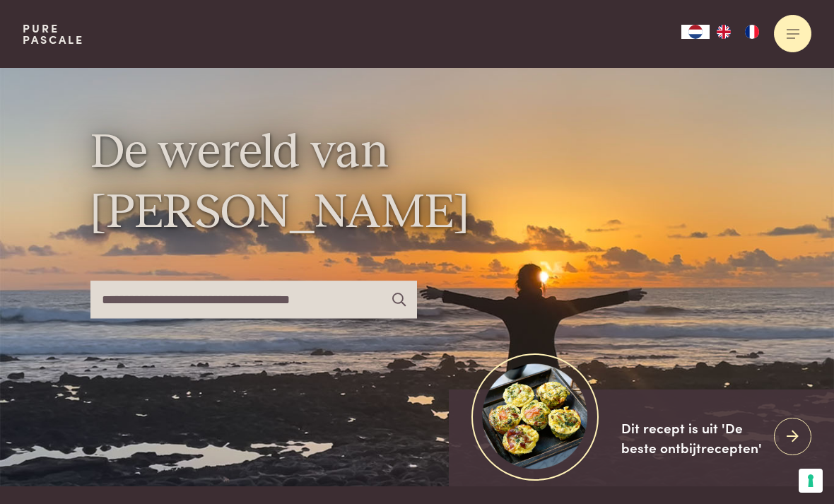
click at [798, 24] on div at bounding box center [792, 33] width 37 height 37
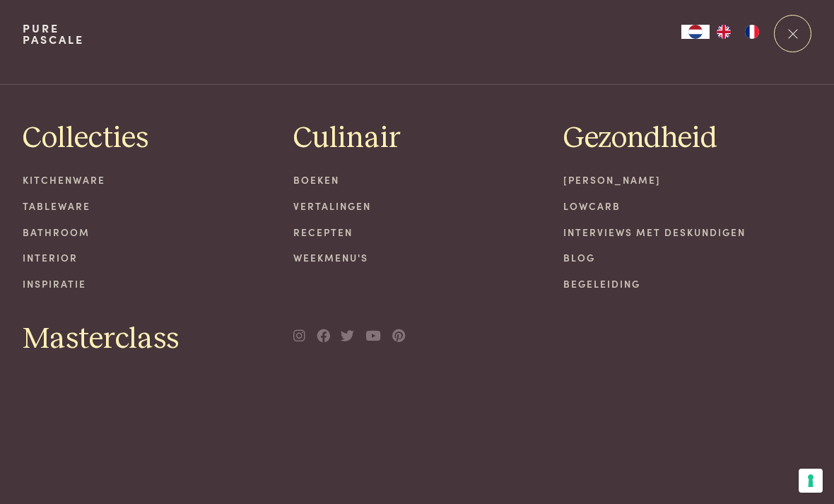
click at [335, 253] on link "Weekmenu's" at bounding box center [417, 257] width 248 height 15
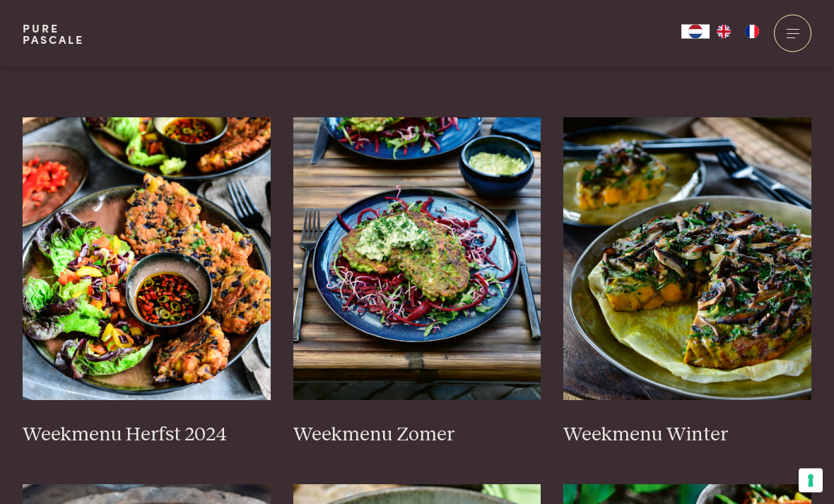
scroll to position [334, 0]
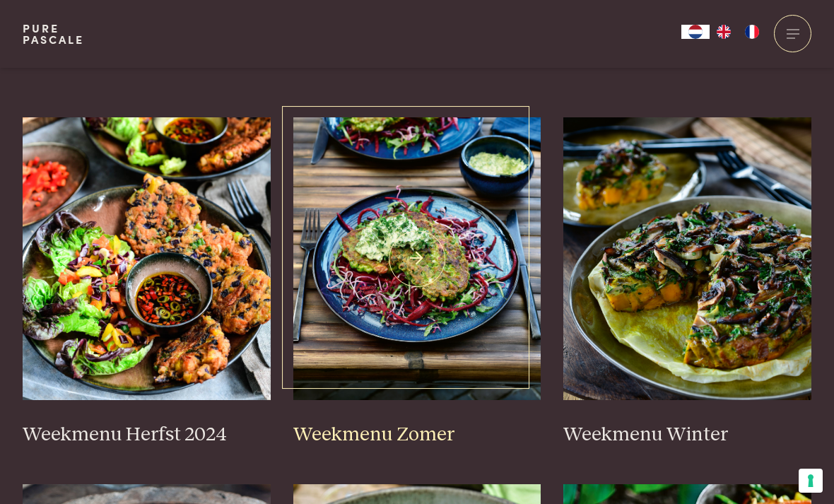
click at [432, 423] on h3 "Weekmenu Zomer" at bounding box center [417, 435] width 248 height 25
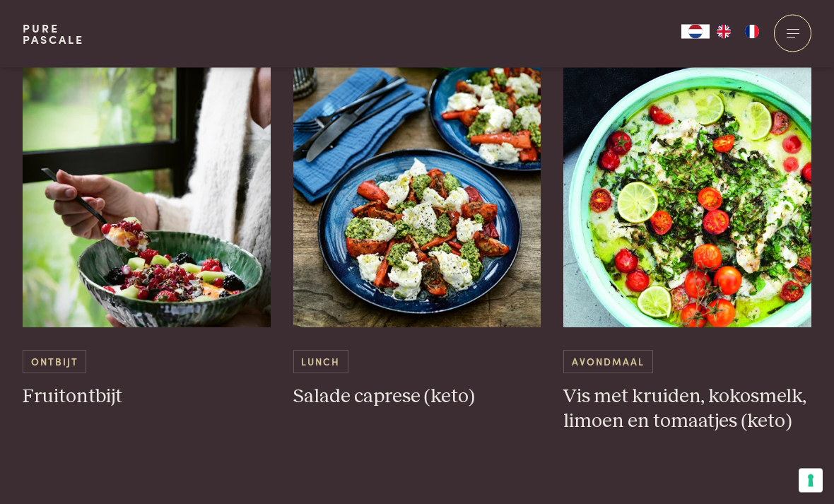
scroll to position [711, 0]
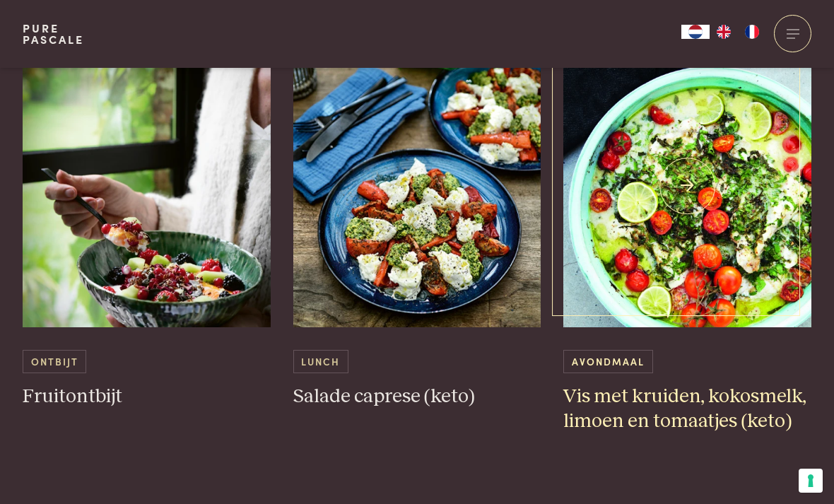
click at [718, 392] on h3 "Vis met kruiden, kokosmelk, limoen en tomaatjes (keto)" at bounding box center [688, 409] width 248 height 49
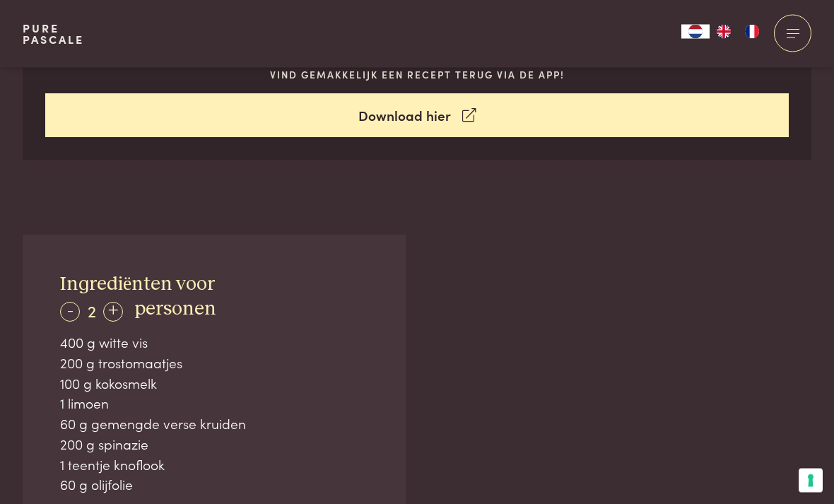
scroll to position [755, 0]
click at [70, 308] on div "-" at bounding box center [70, 312] width 20 height 20
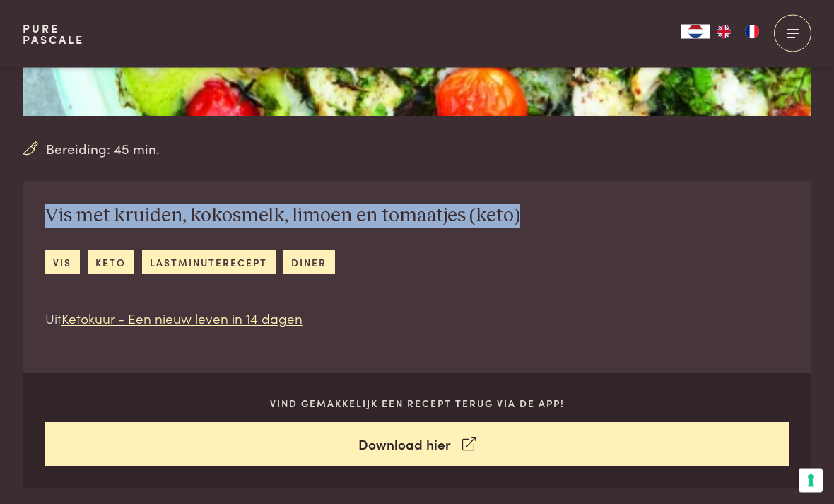
scroll to position [426, 0]
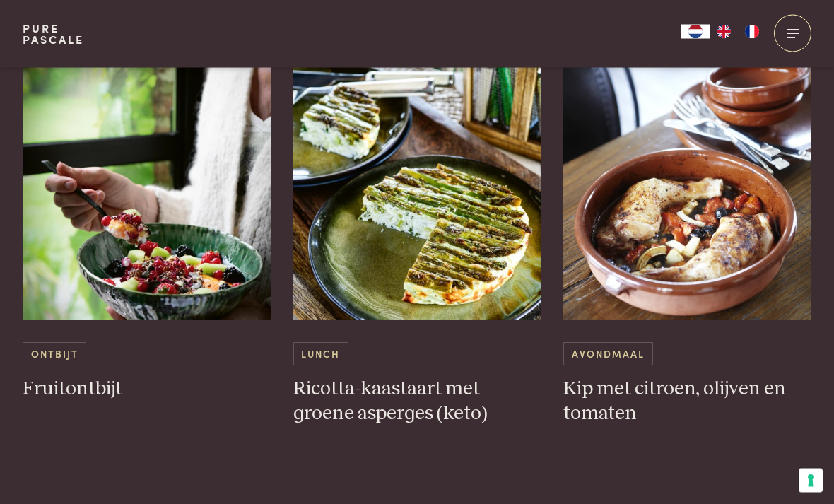
scroll to position [1851, 0]
click at [89, 378] on h3 "Fruitontbijt" at bounding box center [147, 389] width 248 height 25
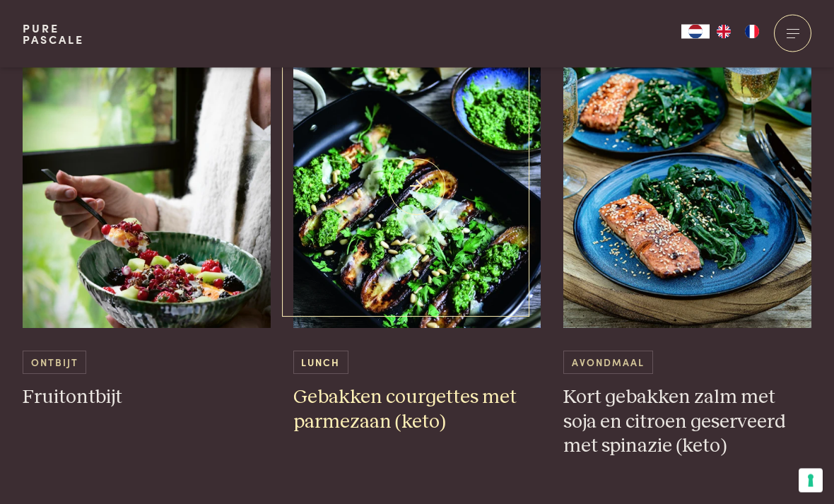
scroll to position [2973, 0]
click at [348, 400] on h3 "Gebakken courgettes met parmezaan (keto)" at bounding box center [417, 409] width 248 height 49
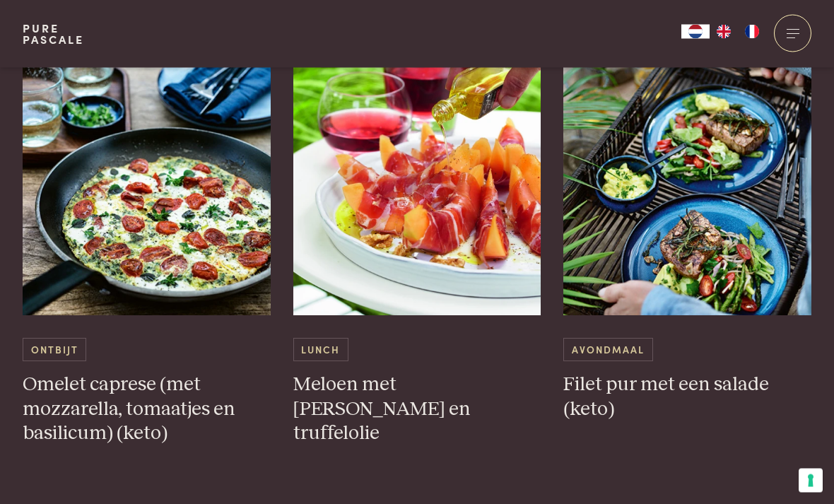
scroll to position [3576, 0]
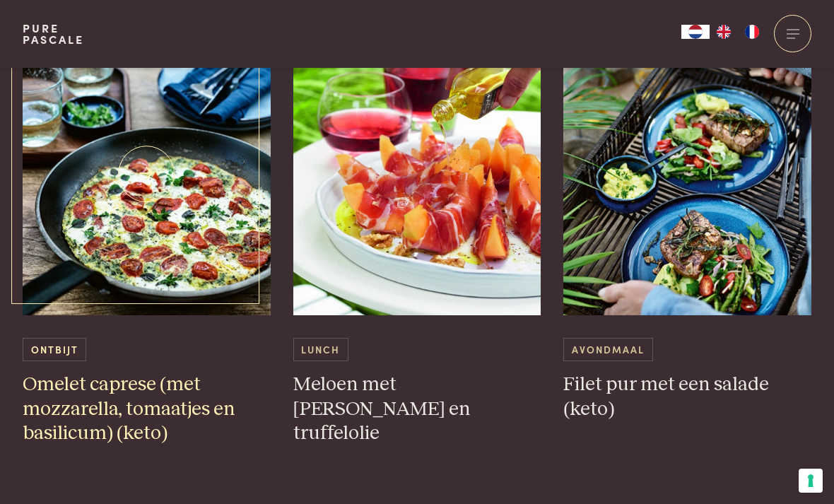
click at [124, 387] on h3 "Omelet caprese (met mozzarella, tomaatjes en basilicum) (keto)" at bounding box center [147, 410] width 248 height 74
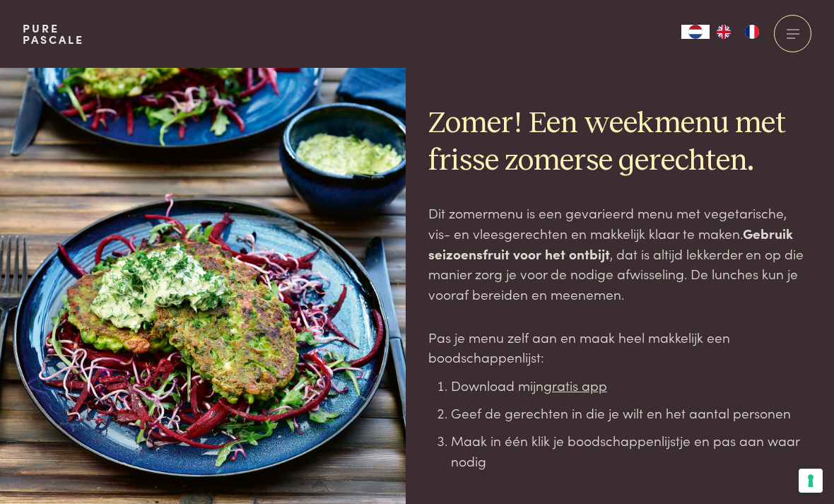
scroll to position [3621, 0]
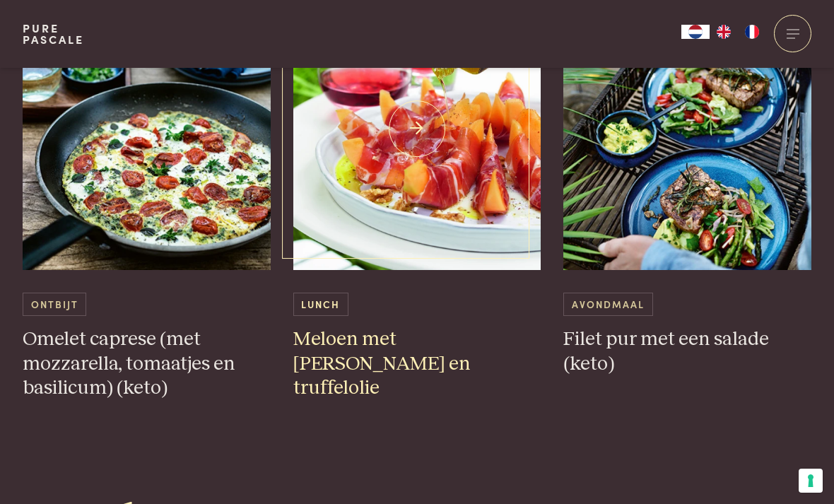
click at [346, 332] on h3 "Meloen met [PERSON_NAME] en truffelolie" at bounding box center [417, 364] width 248 height 74
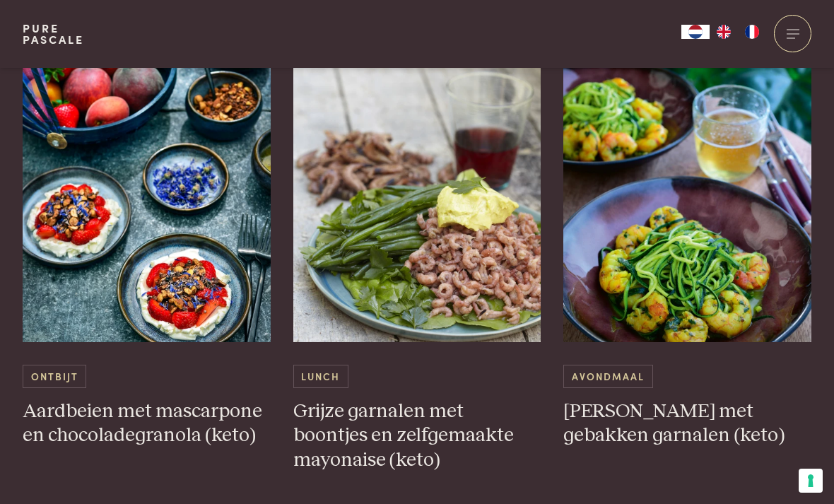
scroll to position [4139, 0]
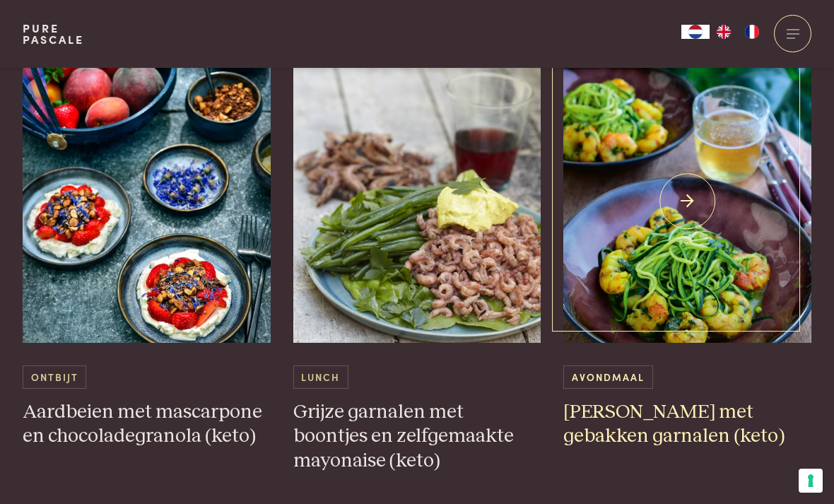
click at [611, 409] on h3 "Courgettini met gebakken garnalen (keto)" at bounding box center [688, 424] width 248 height 49
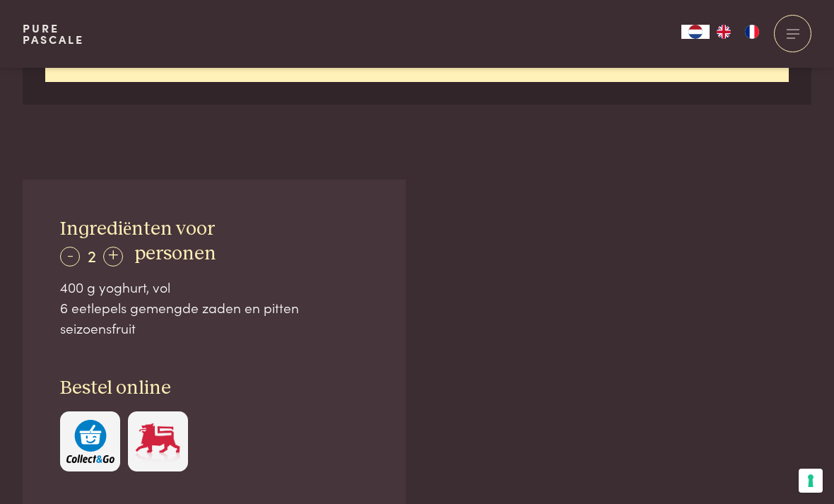
scroll to position [810, 0]
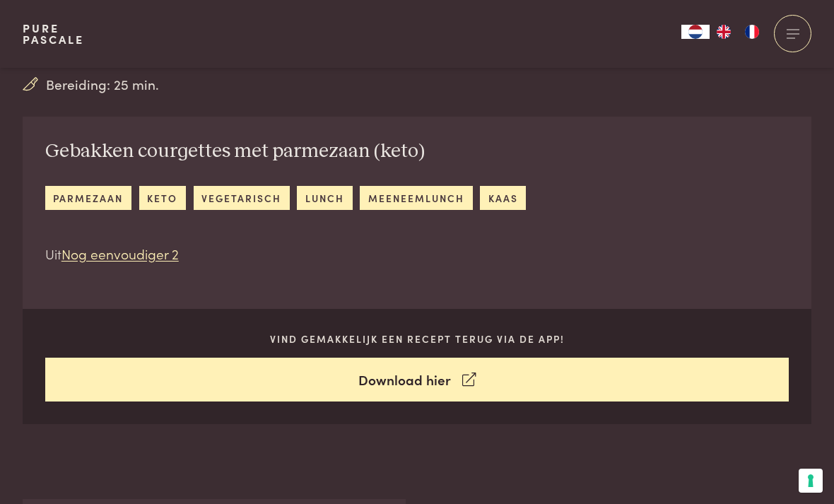
scroll to position [491, 0]
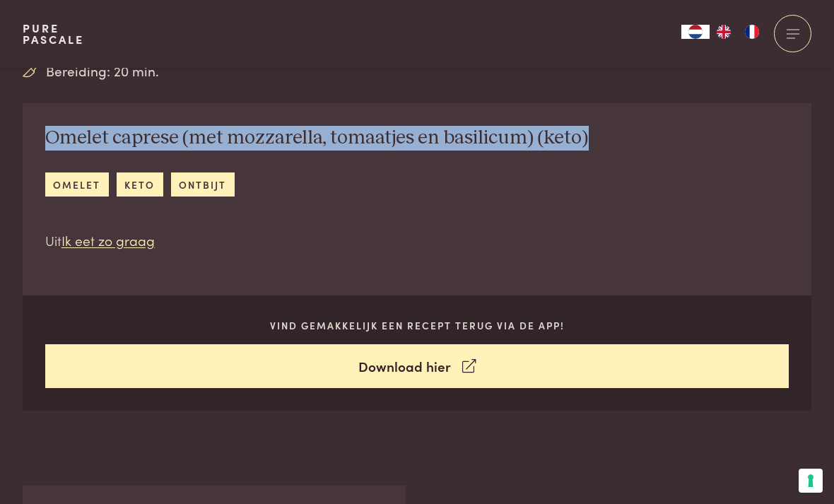
scroll to position [506, 0]
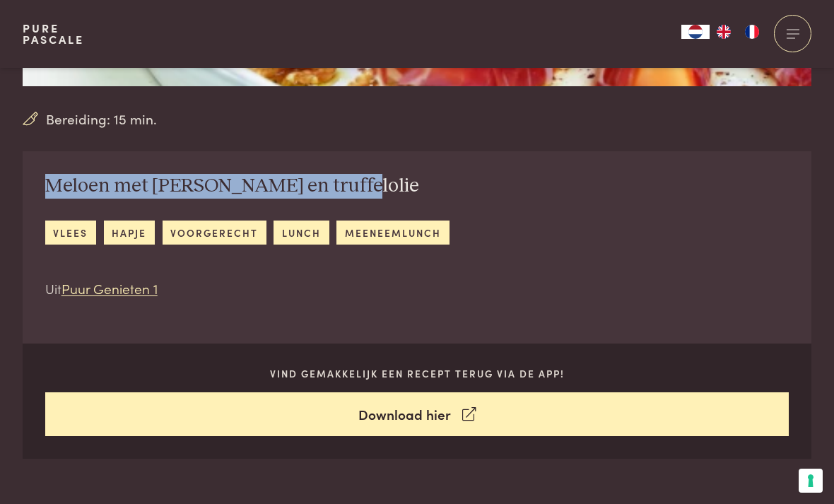
scroll to position [501, 0]
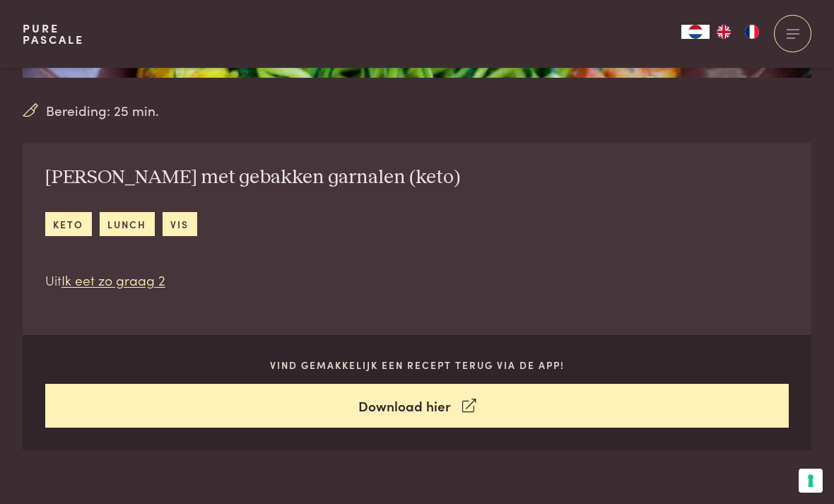
scroll to position [465, 0]
